Goal: Information Seeking & Learning: Learn about a topic

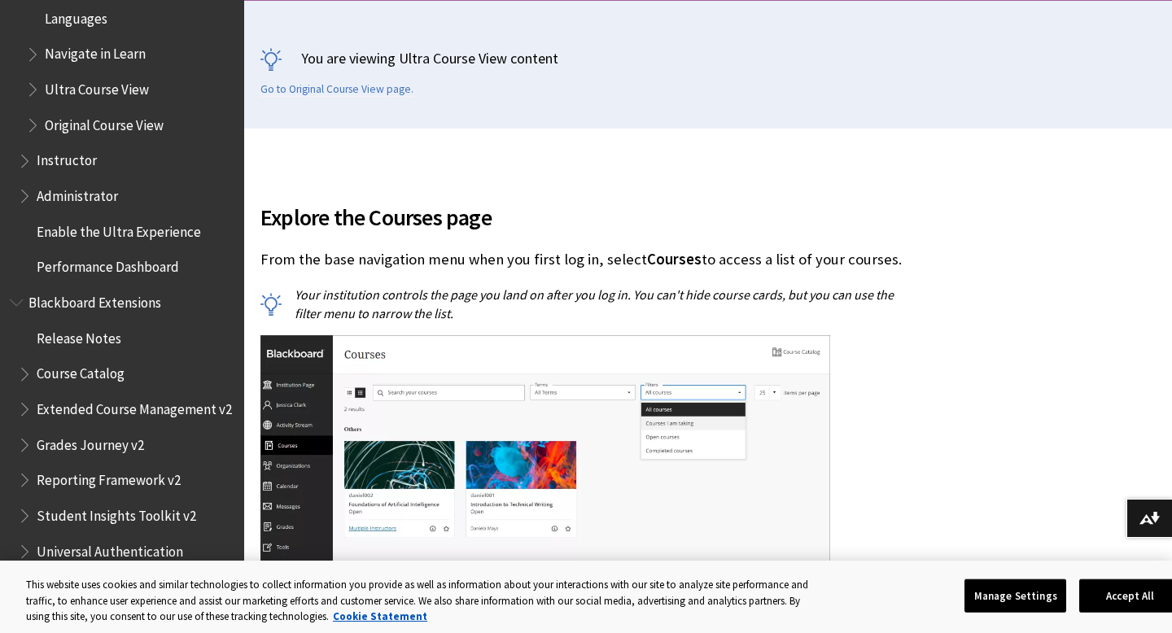
scroll to position [1838, 0]
click at [163, 439] on span "Grades Journey v2" at bounding box center [126, 444] width 217 height 28
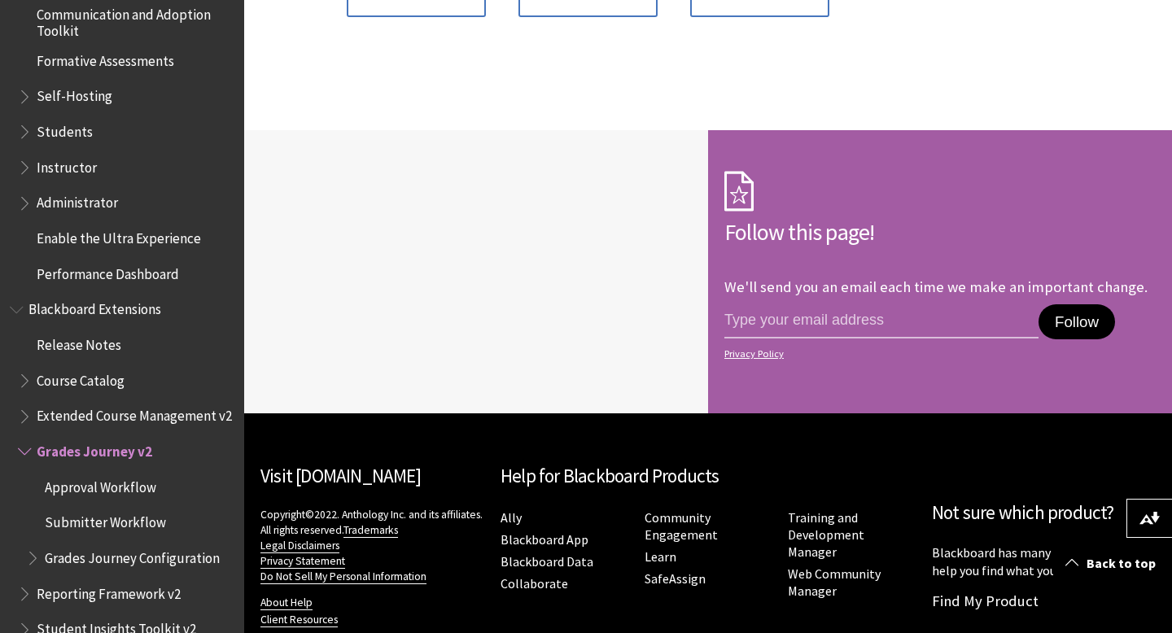
scroll to position [1464, 0]
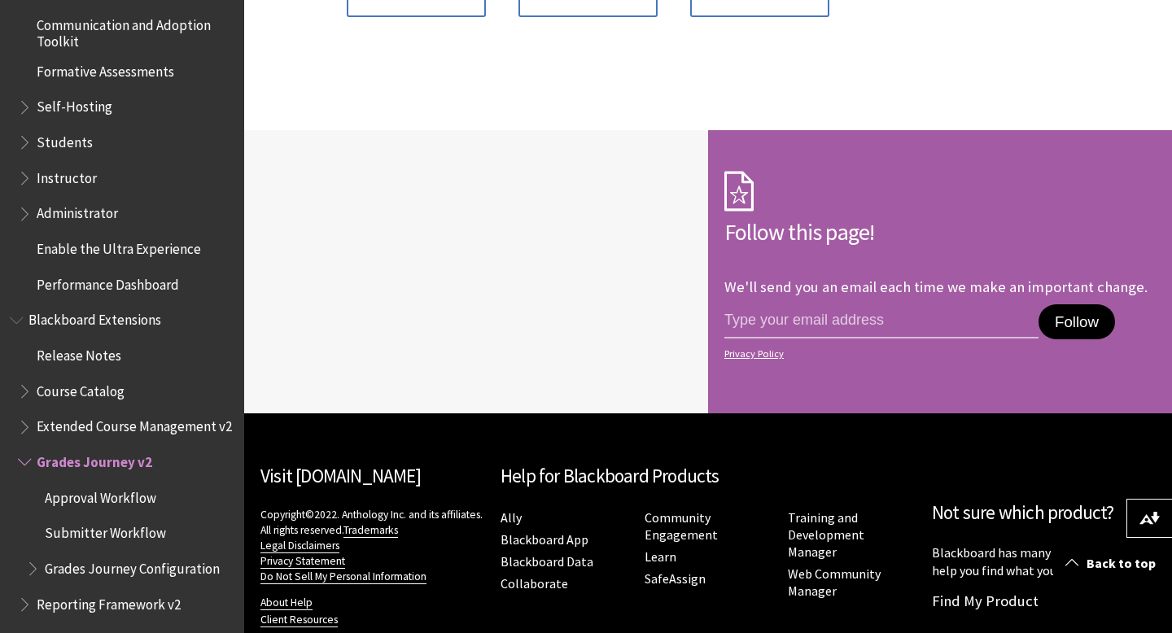
click at [76, 142] on span "Students" at bounding box center [65, 140] width 56 height 22
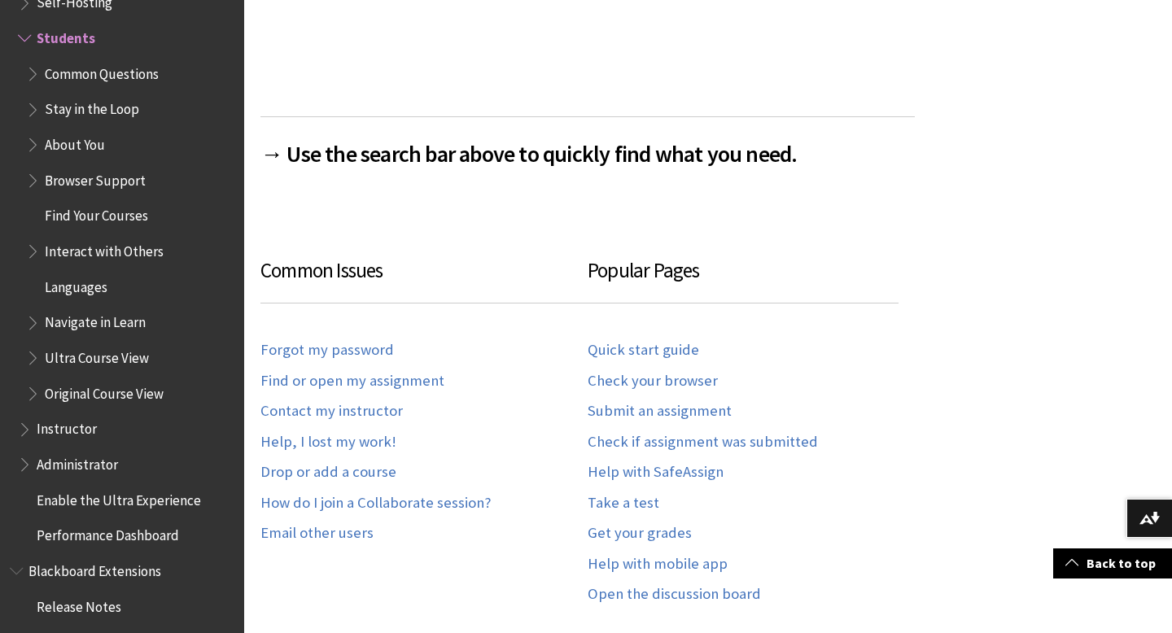
scroll to position [849, 0]
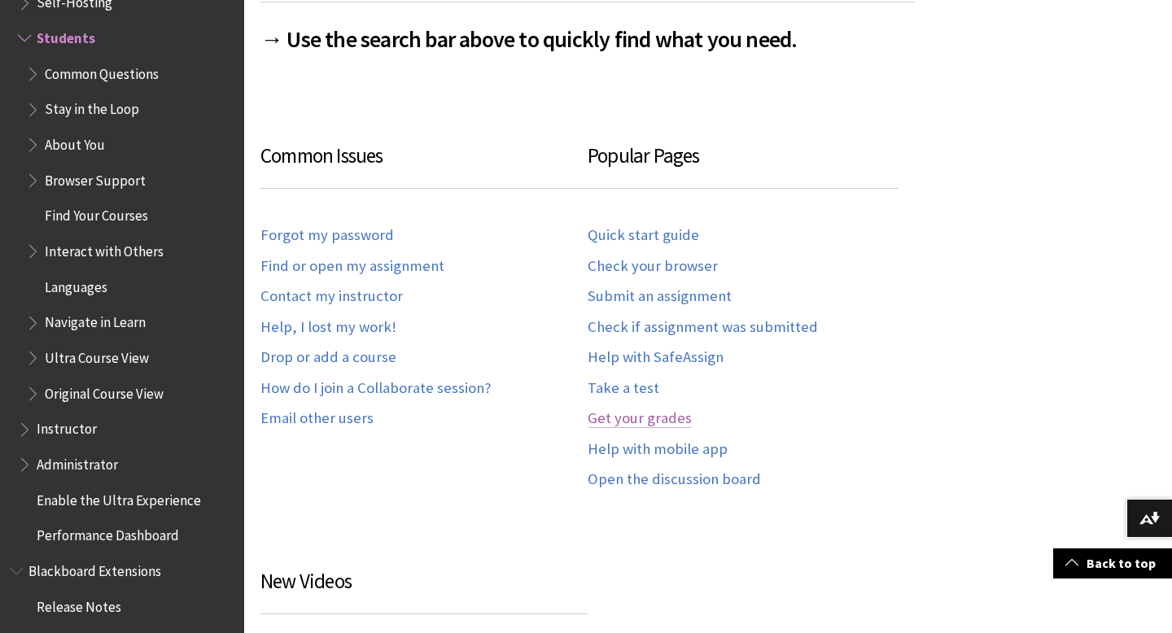
click at [664, 417] on link "Get your grades" at bounding box center [640, 419] width 104 height 19
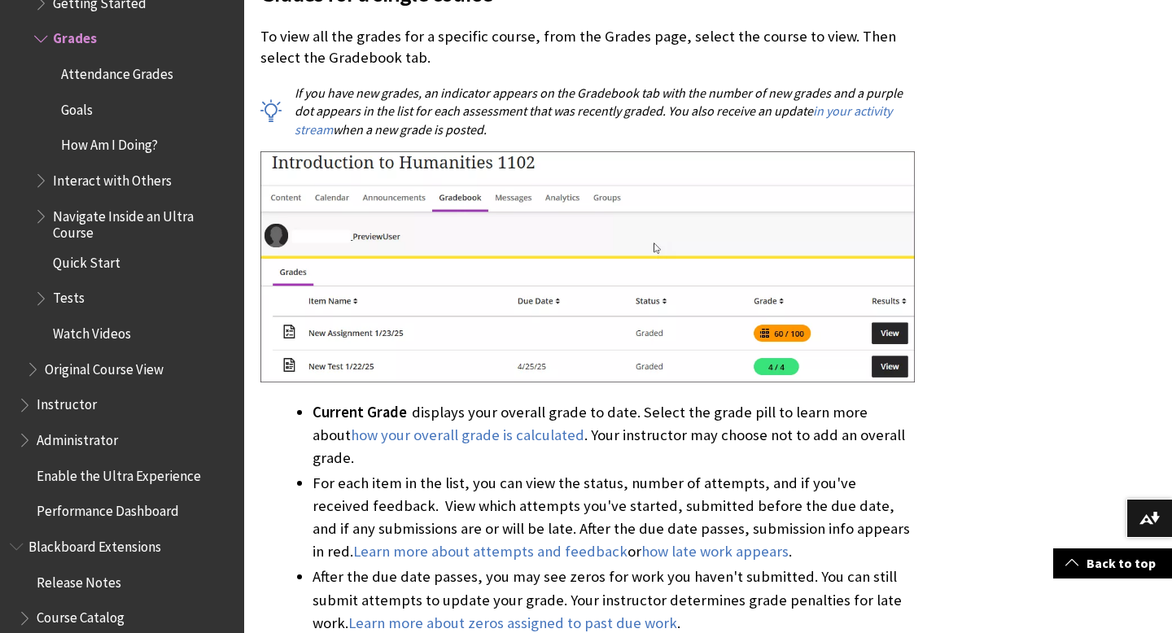
scroll to position [1086, 0]
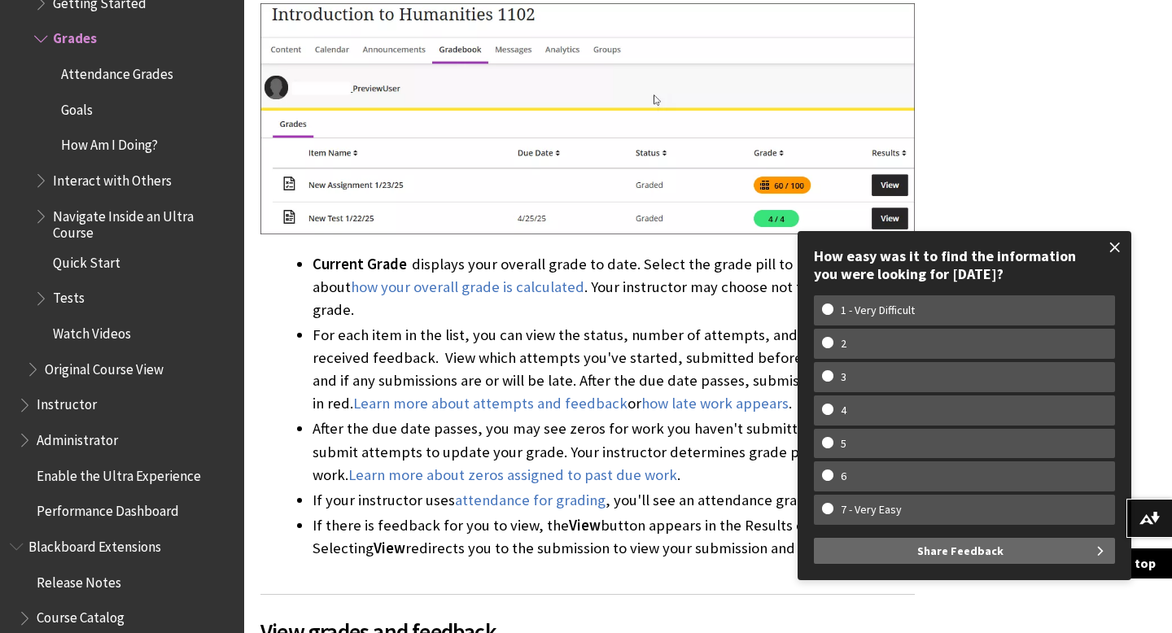
click at [1116, 248] on span at bounding box center [1115, 247] width 34 height 34
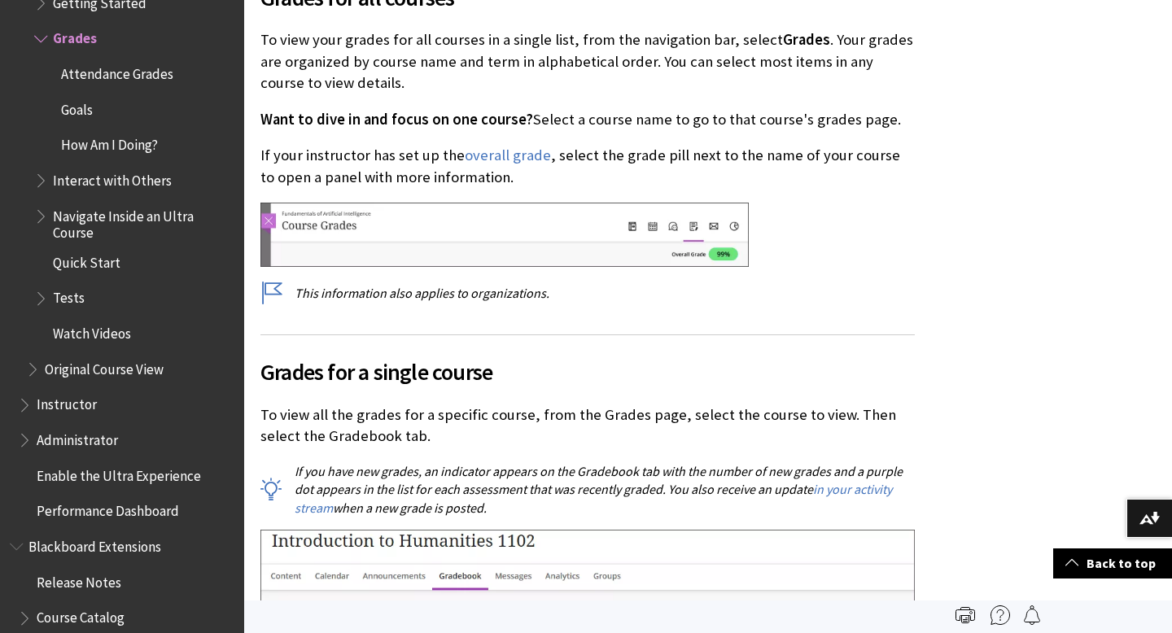
scroll to position [510, 0]
